Goal: Task Accomplishment & Management: Use online tool/utility

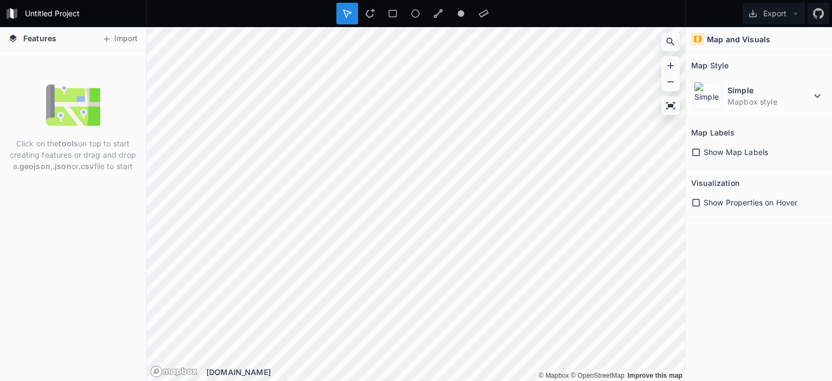
click at [129, 48] on div "Features Import" at bounding box center [73, 39] width 146 height 24
click at [125, 38] on button "Import" at bounding box center [119, 38] width 47 height 17
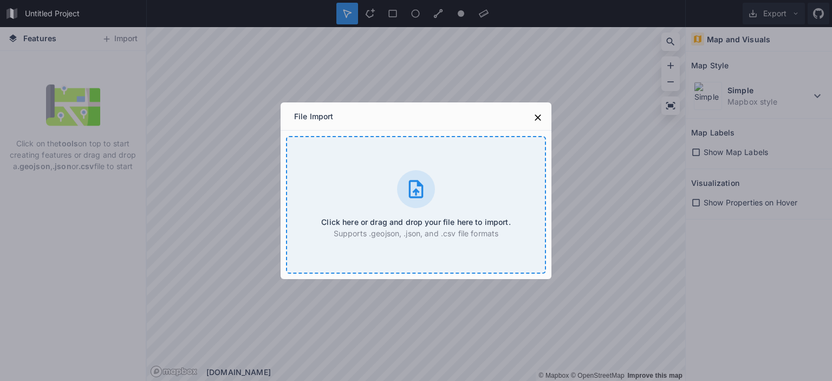
click at [424, 201] on div at bounding box center [416, 189] width 38 height 38
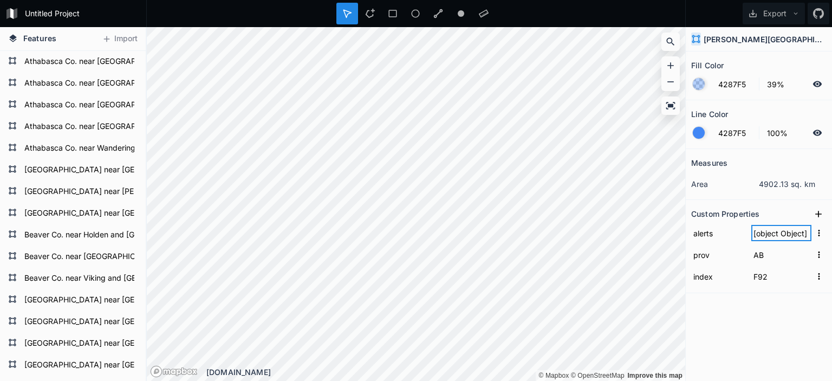
click at [781, 235] on input "[object Object]" at bounding box center [781, 233] width 60 height 16
click at [820, 238] on button "button" at bounding box center [818, 232] width 15 height 15
click at [770, 317] on div "Measures area 4902.13 sq. km Custom Properties alerts [object Object] Copy Valu…" at bounding box center [759, 238] width 146 height 178
click at [768, 240] on form "alerts [object Object]" at bounding box center [758, 233] width 135 height 22
click at [768, 232] on input "[object Object]" at bounding box center [781, 233] width 60 height 16
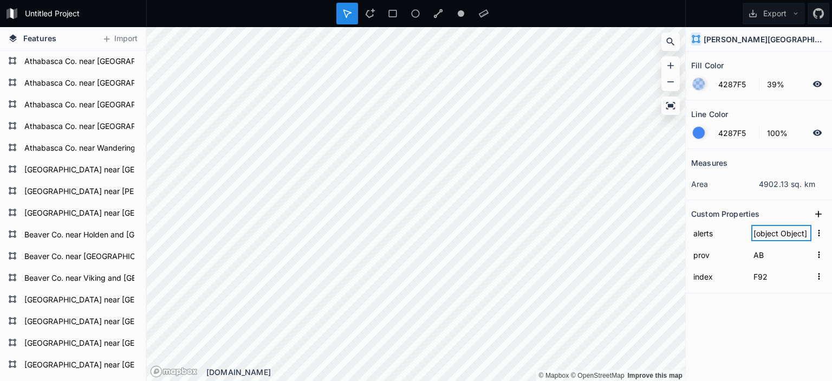
click at [768, 232] on input "[object Object]" at bounding box center [781, 233] width 60 height 16
click at [831, 237] on section "Custom Properties alerts [object Object] prov AB index F92" at bounding box center [759, 246] width 146 height 93
click at [823, 237] on button "button" at bounding box center [818, 232] width 15 height 15
click at [731, 324] on div "Measures area 4902.13 sq. km Custom Properties alerts [object Object] Copy Valu…" at bounding box center [759, 238] width 146 height 178
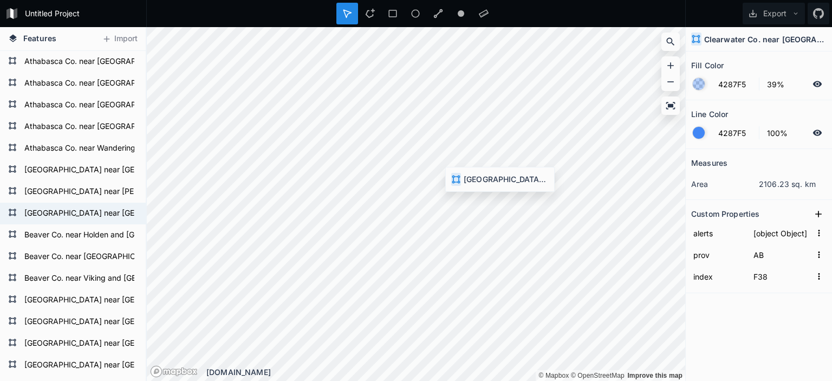
type input "F7"
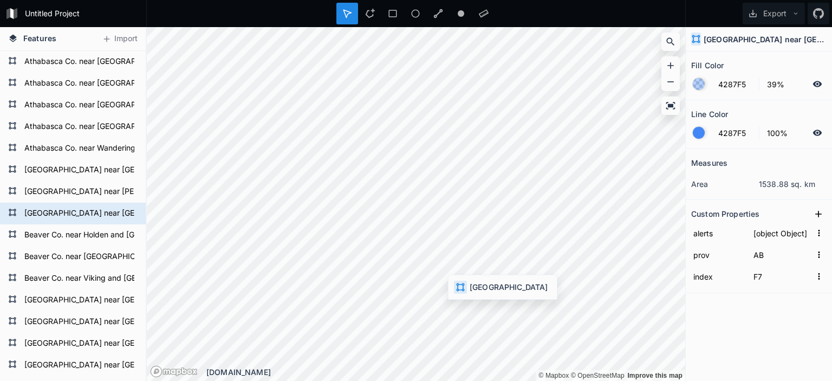
type input "BC"
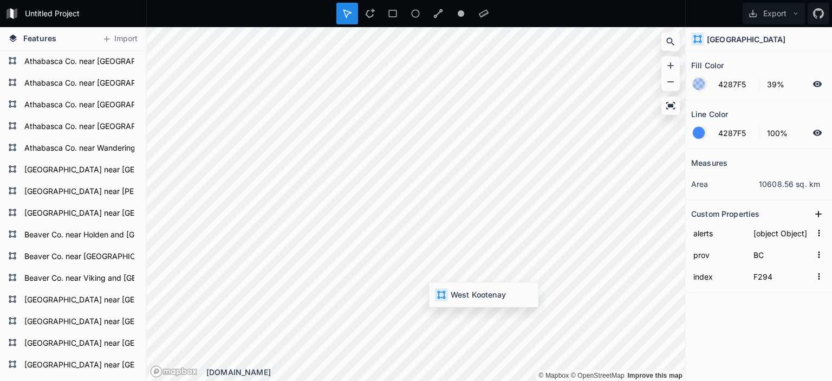
type input "F298"
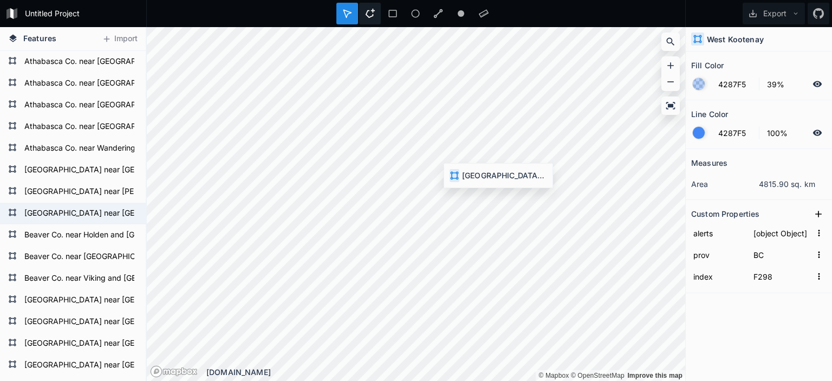
type input "AB"
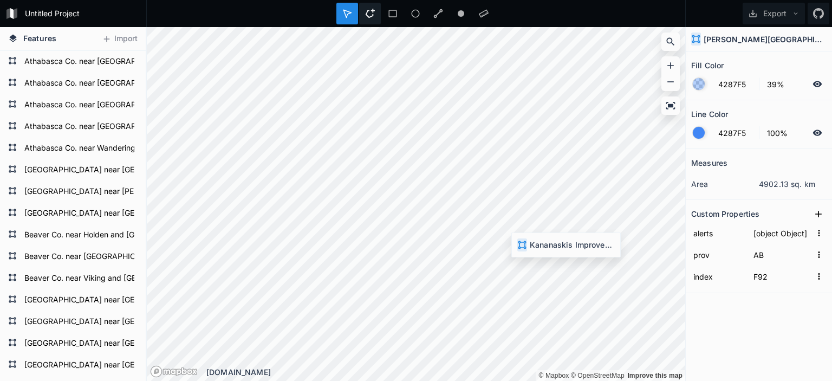
type input "F94"
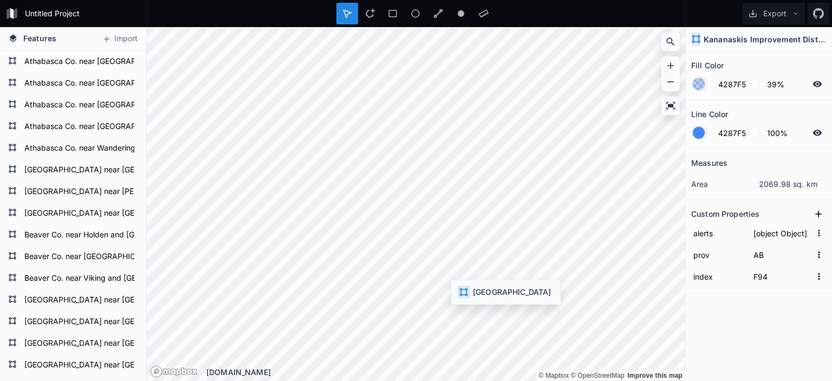
type input "BC"
type input "F292"
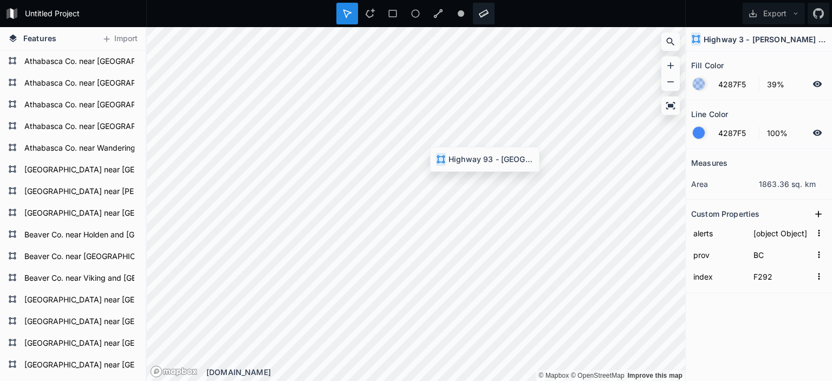
type input "AB"
type input "F89"
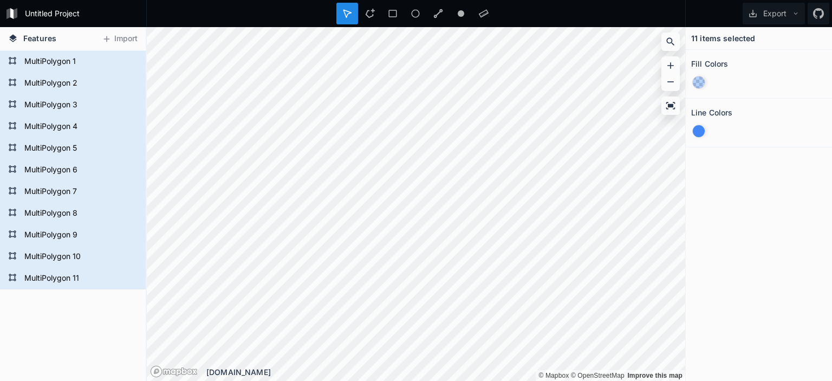
click at [245, 18] on div "Untitled Project Export Features Import MultiPolygon 11 MultiPolygon 10 MultiPo…" at bounding box center [416, 190] width 832 height 381
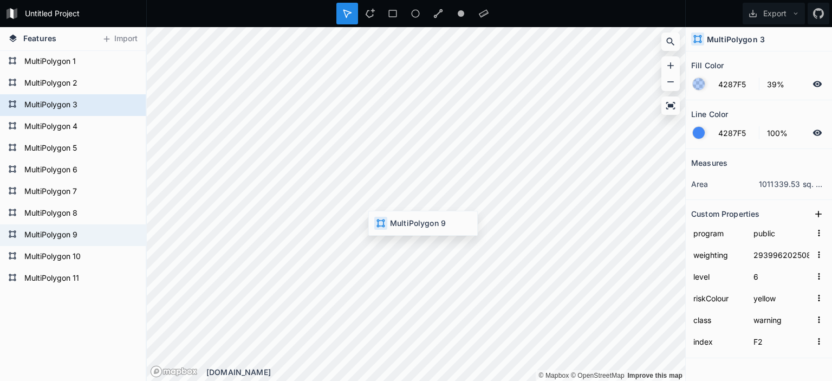
type input "29197420250827100000"
type input "8"
type input "F8"
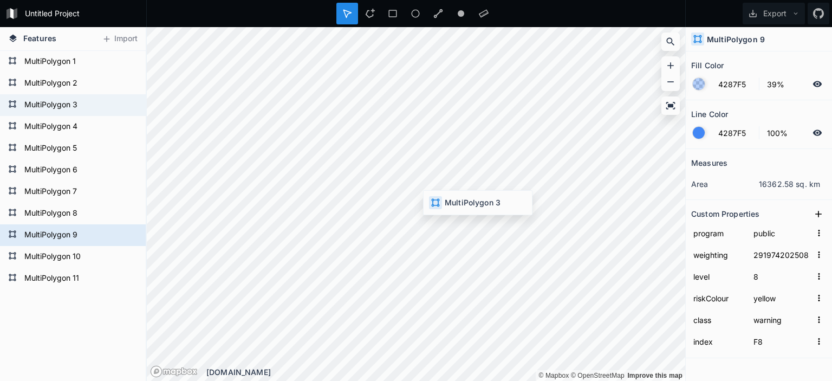
type input "29399620250827166000"
type input "6"
type input "F2"
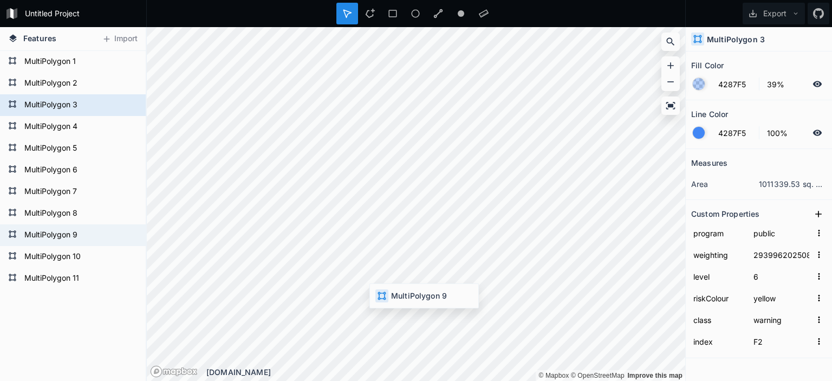
type input "29197420250827100000"
type input "8"
type input "F8"
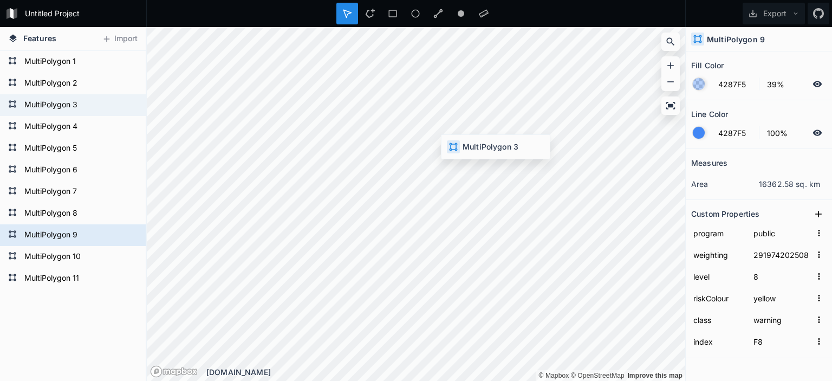
type input "29399620250827166000"
type input "6"
type input "F2"
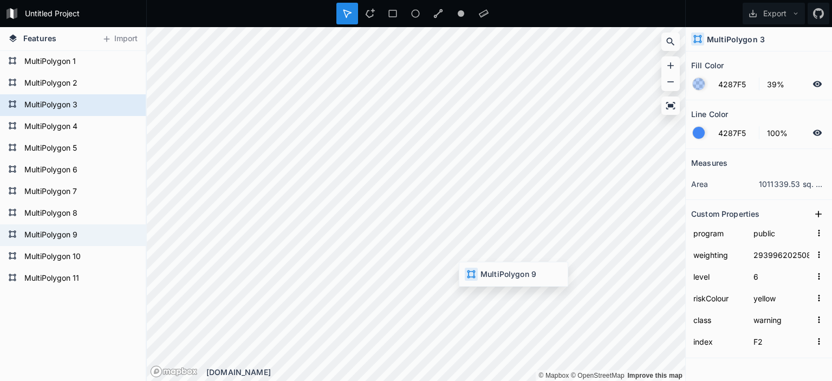
type input "29197420250827100000"
type input "8"
type input "F8"
